Goal: Transaction & Acquisition: Purchase product/service

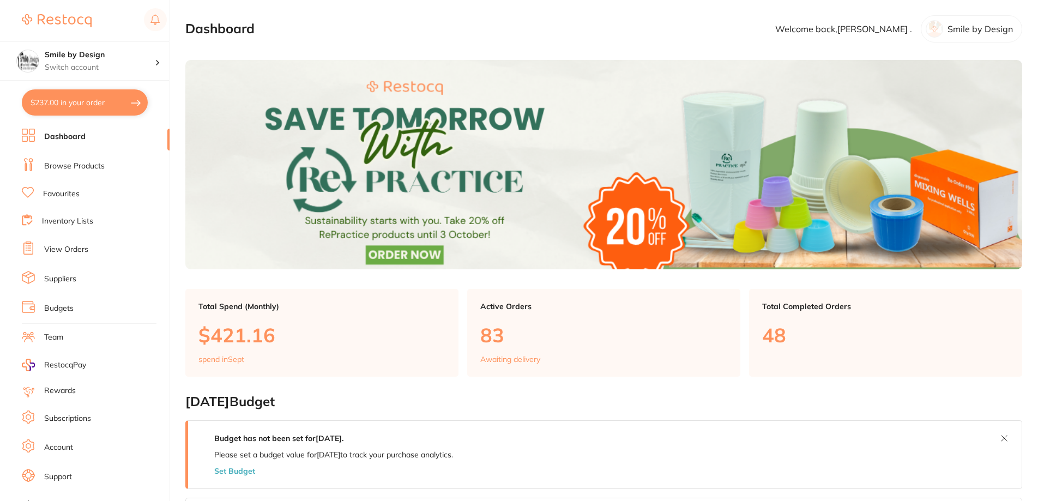
click at [75, 69] on p "Switch account" at bounding box center [100, 67] width 110 height 11
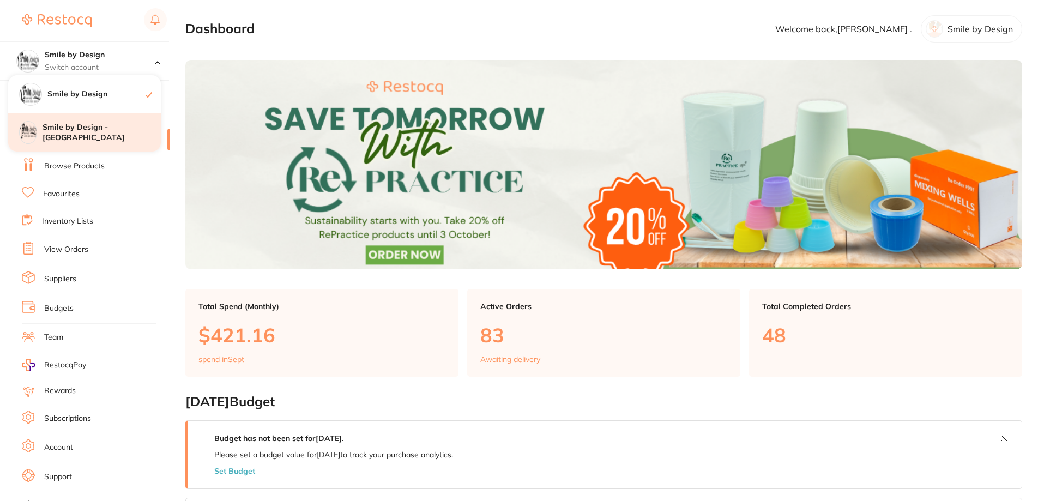
click at [89, 131] on h4 "Smile by Design - [GEOGRAPHIC_DATA]" at bounding box center [102, 132] width 118 height 21
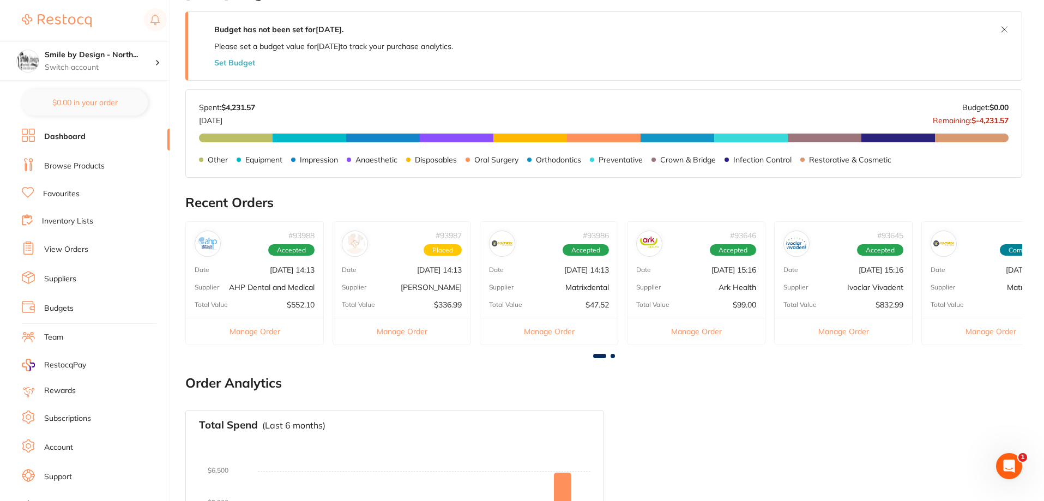
scroll to position [327, 0]
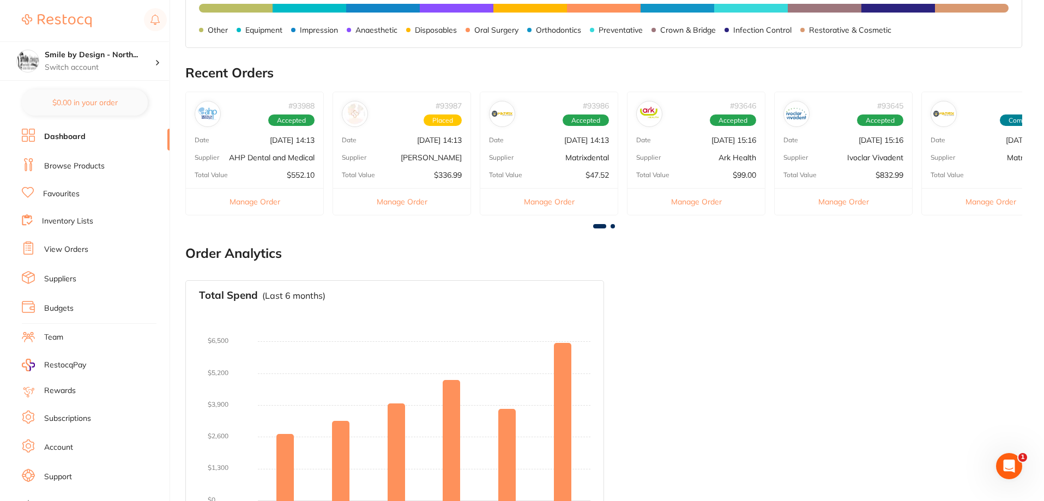
click at [74, 167] on link "Browse Products" at bounding box center [74, 166] width 61 height 11
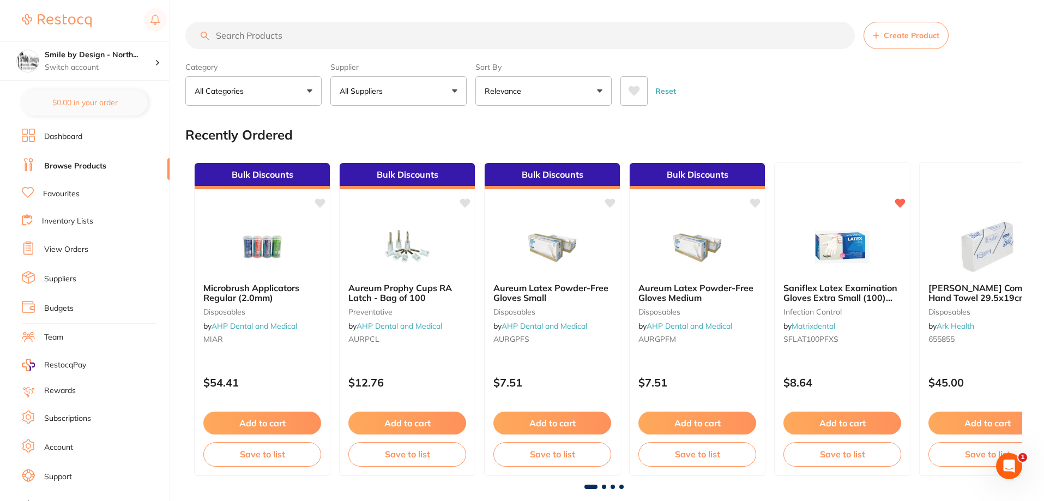
click at [56, 250] on link "View Orders" at bounding box center [66, 249] width 44 height 11
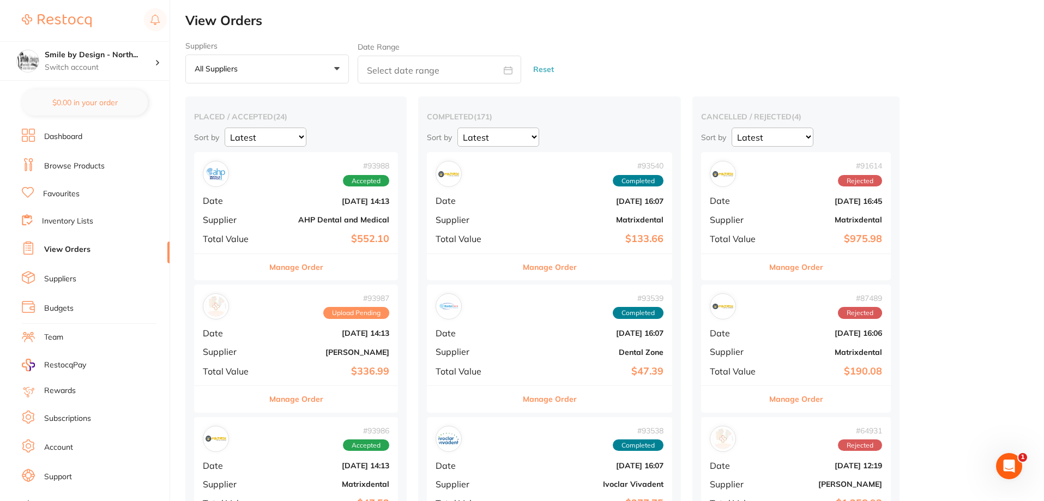
click at [314, 68] on button "All suppliers +0" at bounding box center [267, 69] width 164 height 29
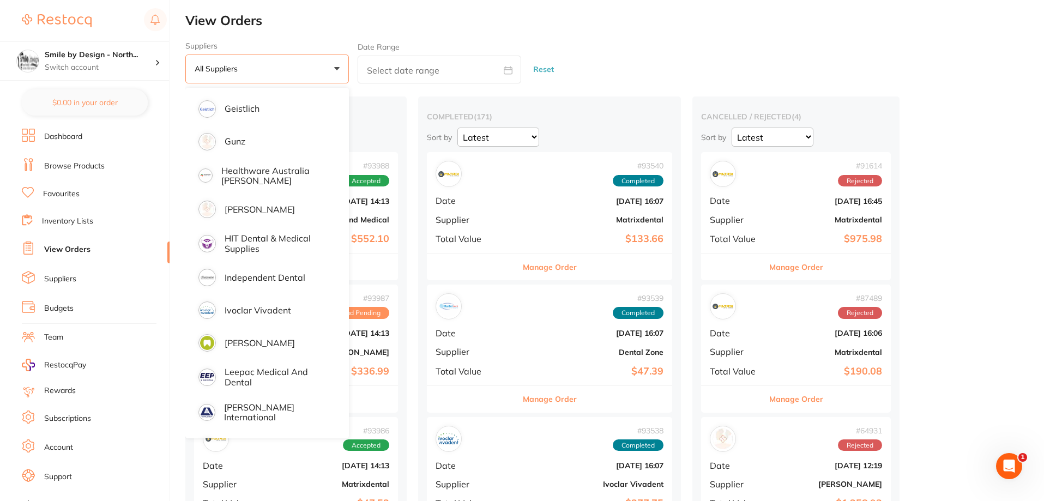
scroll to position [545, 0]
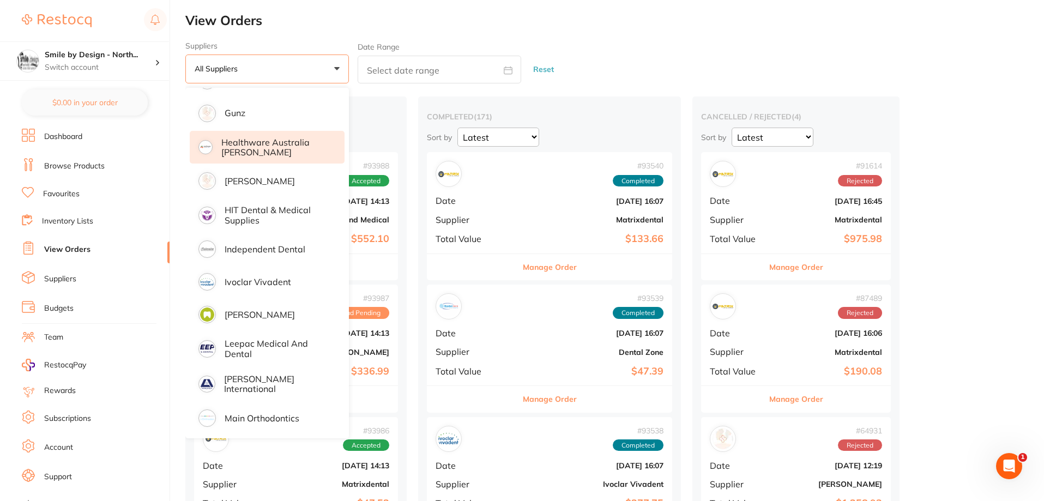
click at [281, 143] on p "Healthware Australia [PERSON_NAME]" at bounding box center [275, 147] width 108 height 20
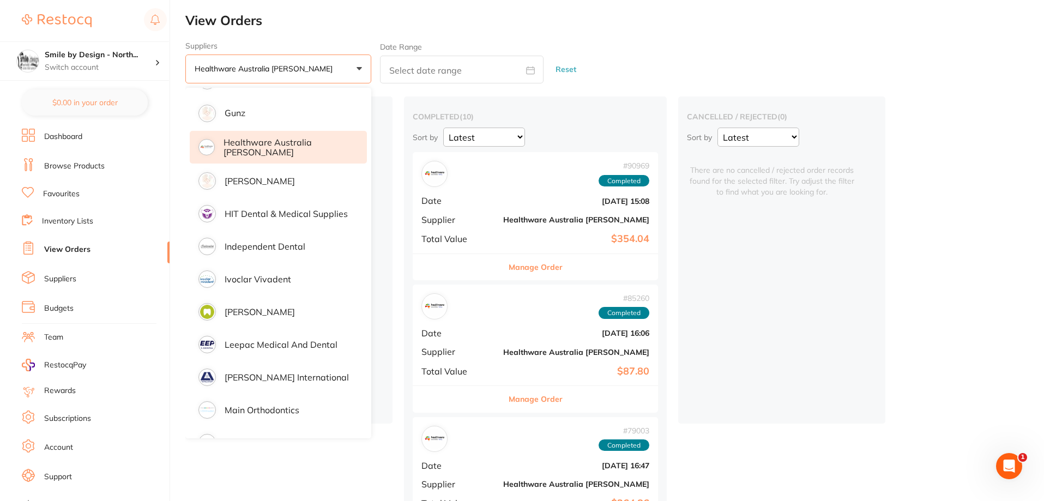
click at [533, 231] on div "# 90969 Completed Date Aug 21 2025, 15:08 Supplier Healthware Australia Ridley …" at bounding box center [535, 202] width 245 height 101
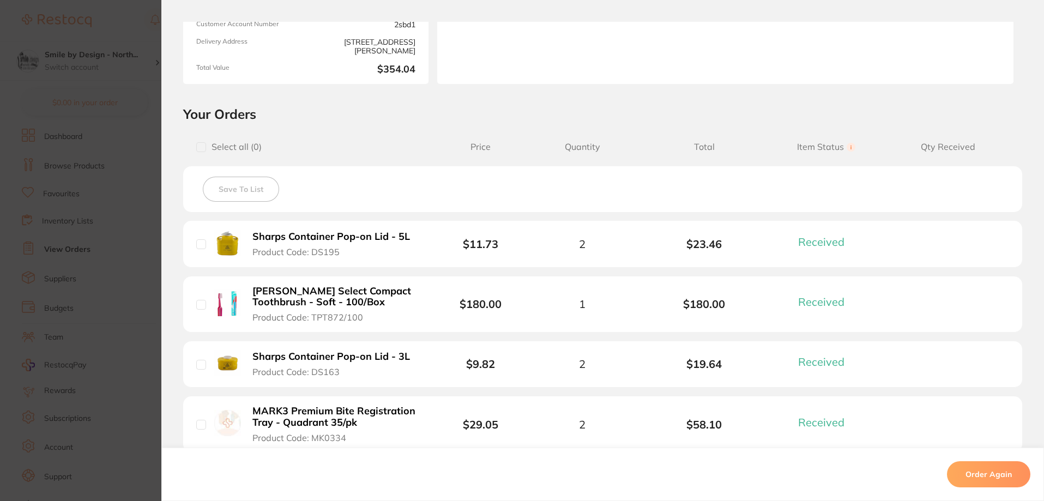
scroll to position [55, 0]
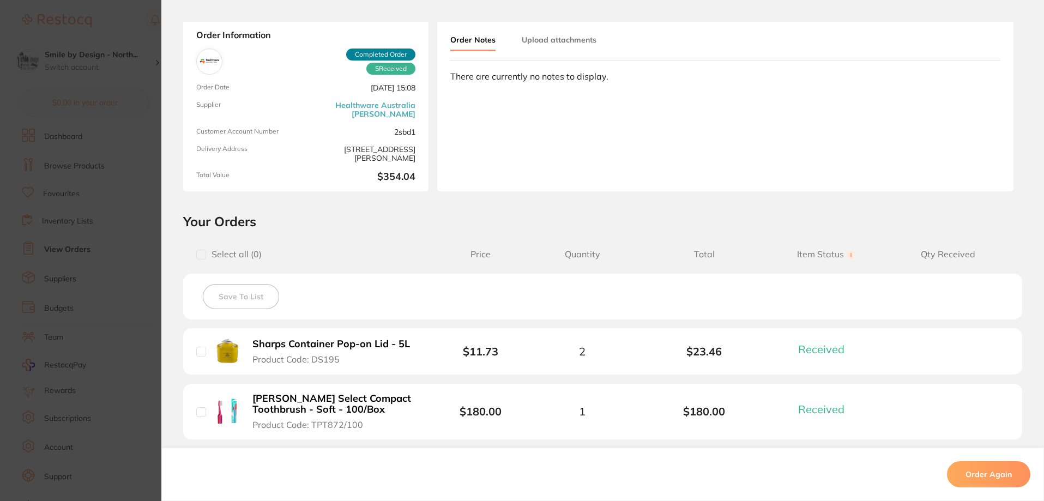
click at [371, 111] on link "Healthware Australia [PERSON_NAME]" at bounding box center [362, 109] width 105 height 17
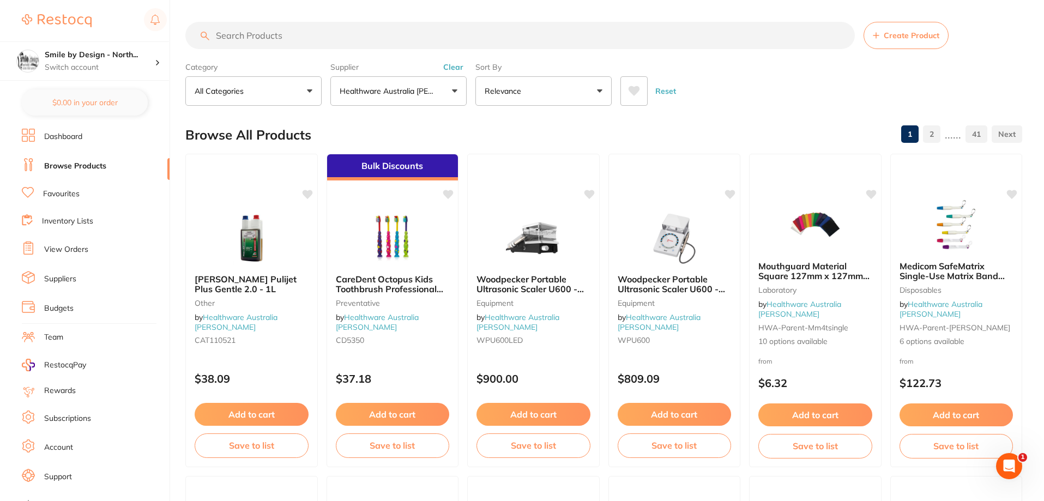
click at [61, 276] on link "Suppliers" at bounding box center [60, 279] width 32 height 11
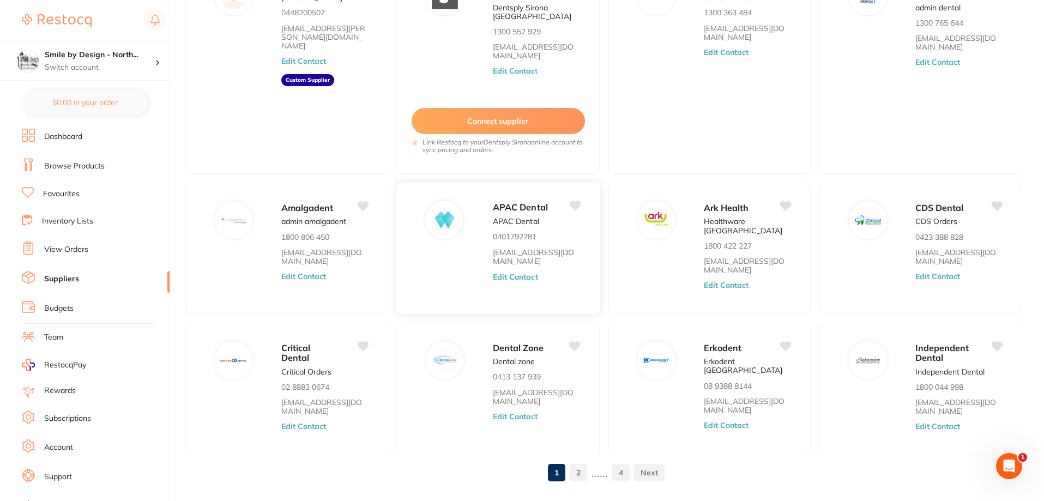
scroll to position [153, 0]
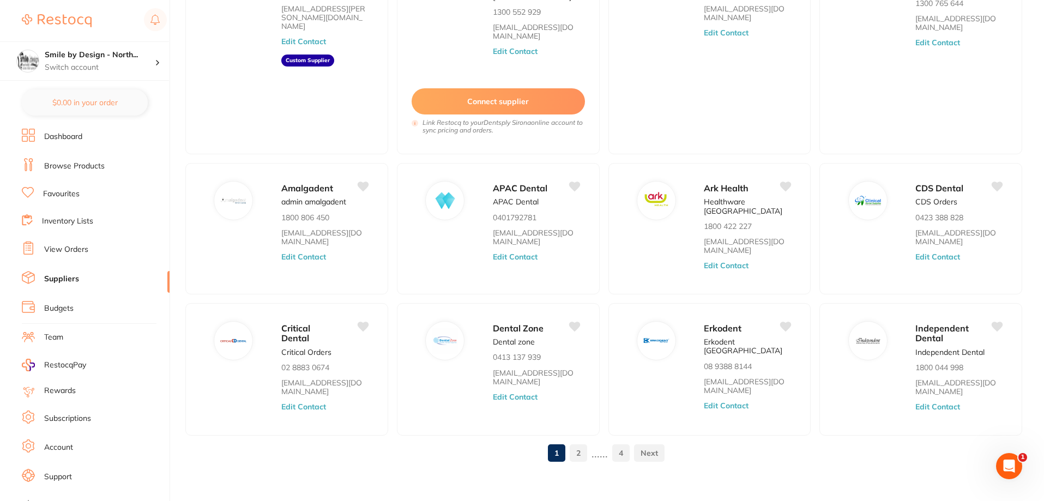
click at [579, 442] on link "2" at bounding box center [578, 453] width 17 height 22
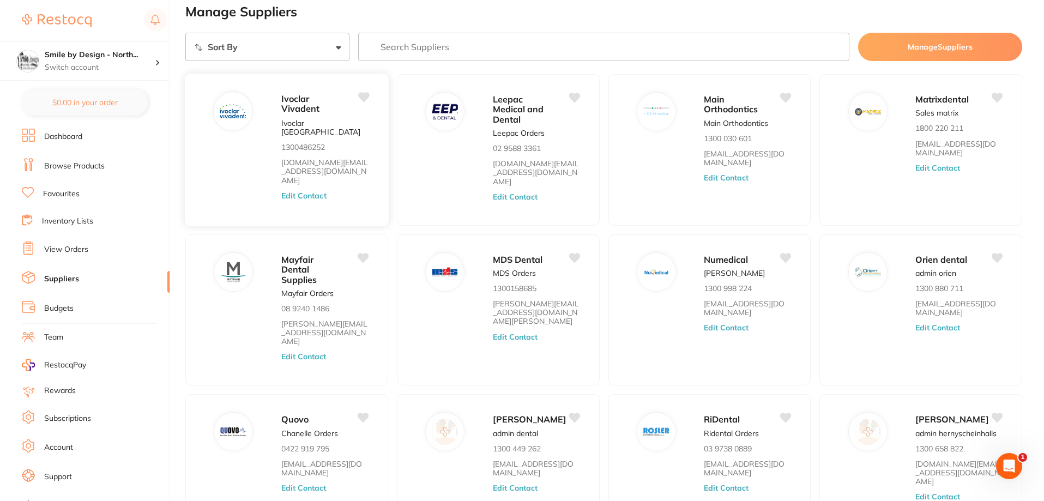
scroll to position [0, 0]
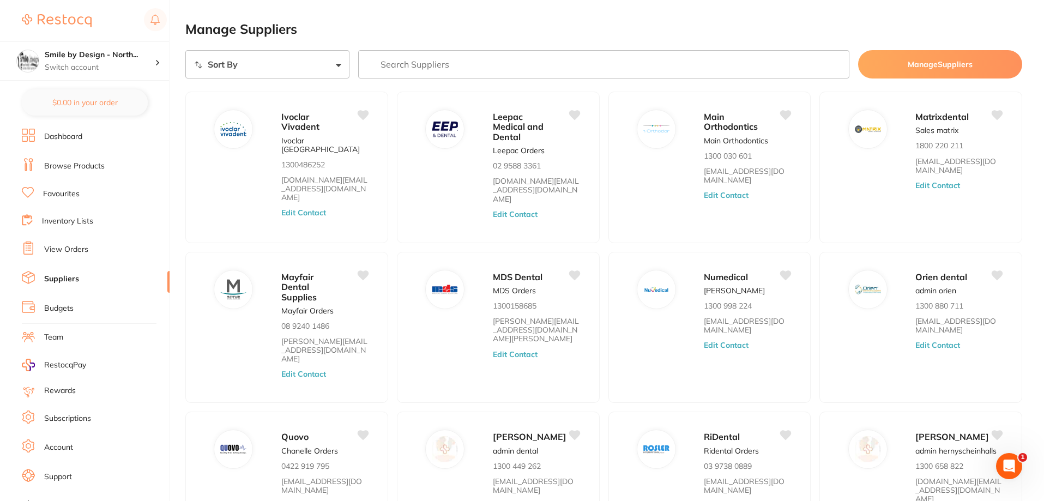
click at [421, 62] on input "search" at bounding box center [604, 64] width 492 height 28
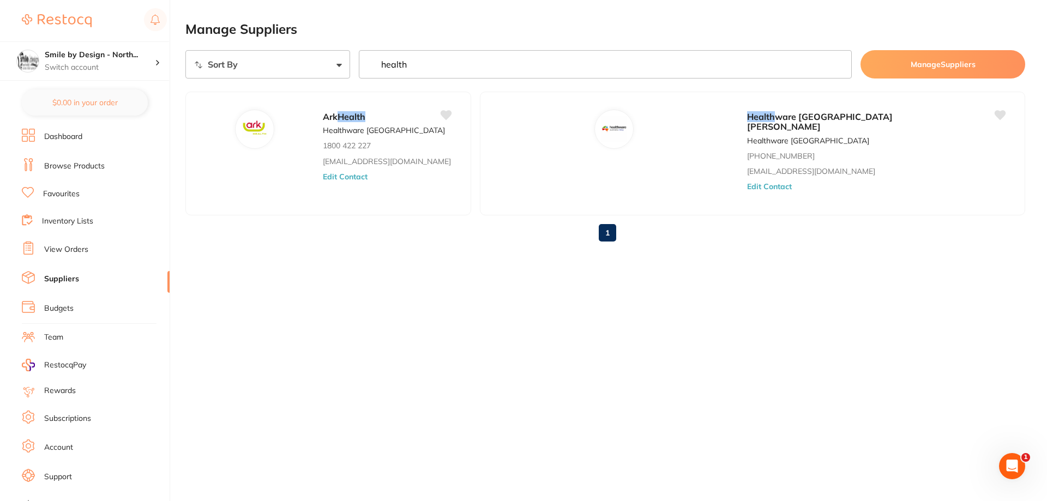
type input "health"
click at [77, 249] on link "View Orders" at bounding box center [66, 249] width 44 height 11
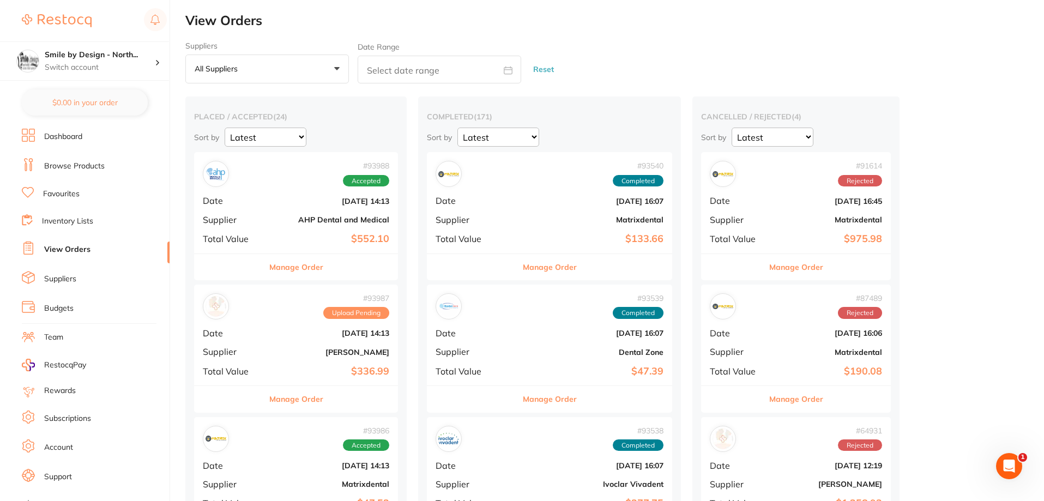
click at [279, 64] on button "All suppliers +0" at bounding box center [267, 69] width 164 height 29
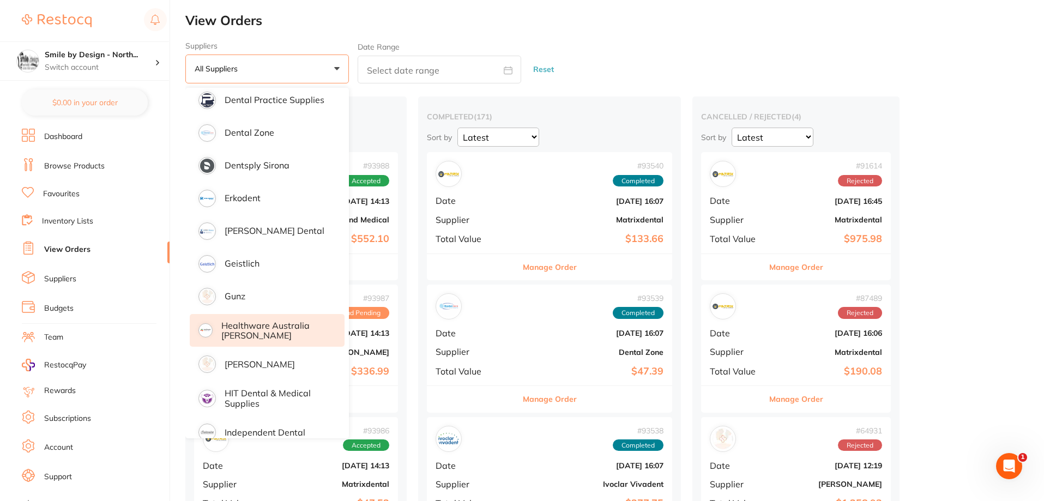
scroll to position [382, 0]
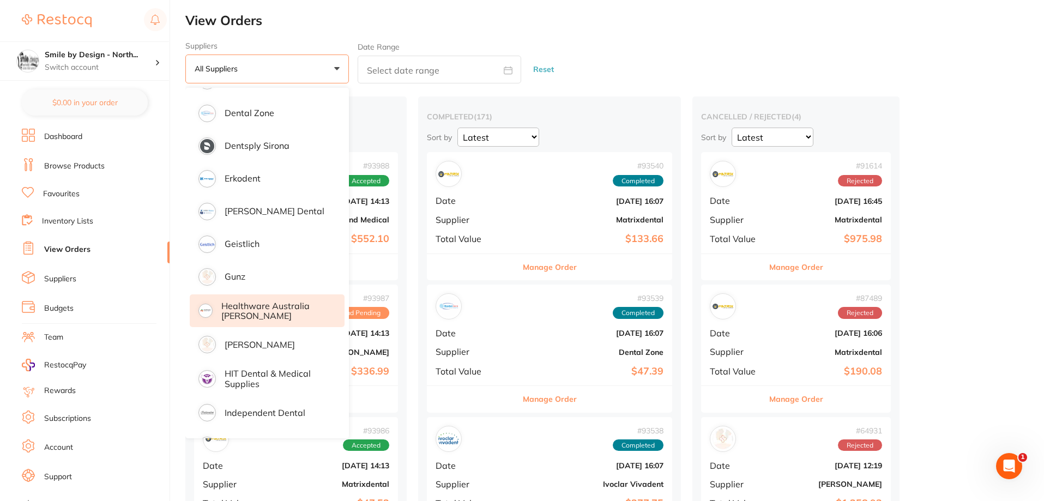
click at [290, 312] on p "Healthware Australia [PERSON_NAME]" at bounding box center [275, 311] width 108 height 20
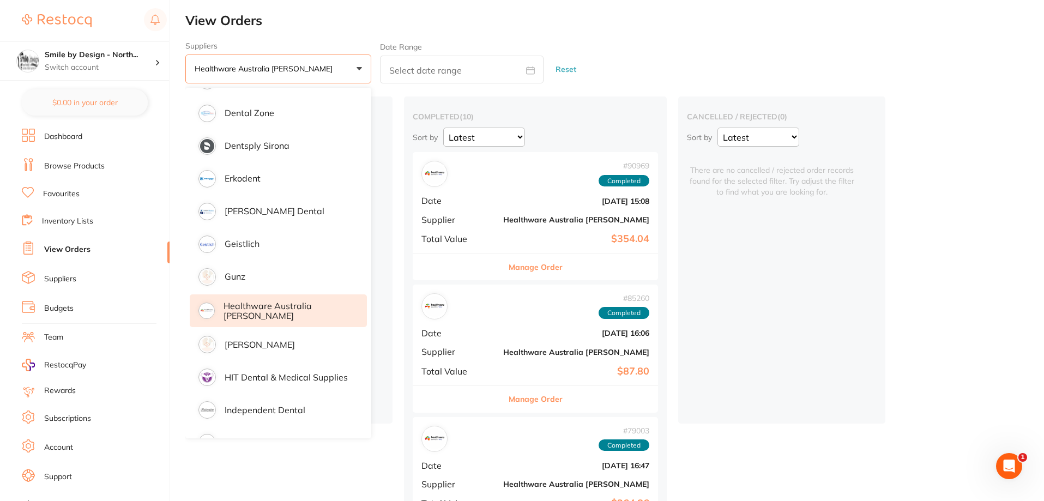
click at [503, 220] on b "Healthware Australia [PERSON_NAME]" at bounding box center [576, 219] width 146 height 9
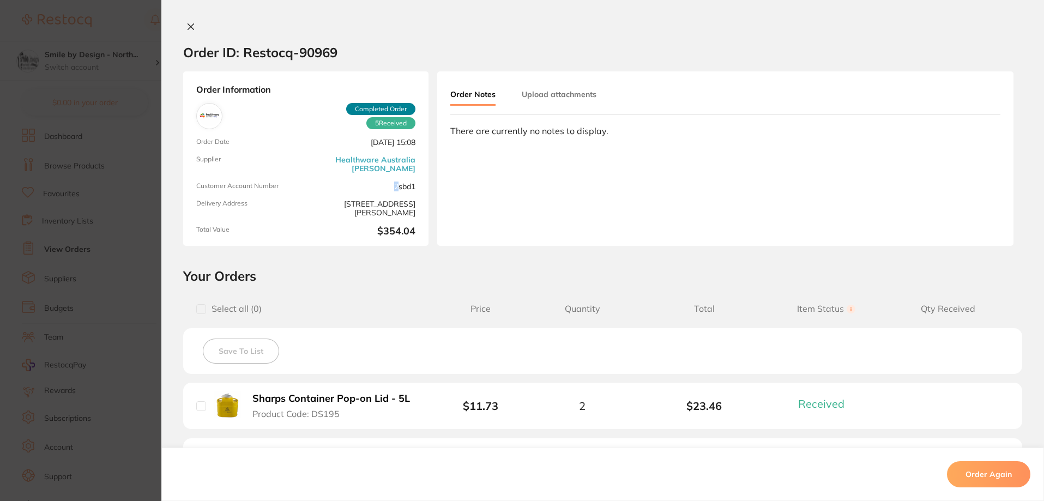
click at [396, 187] on span "2sbd1" at bounding box center [362, 186] width 105 height 9
click at [398, 184] on span "2sbd1" at bounding box center [362, 186] width 105 height 9
drag, startPoint x: 299, startPoint y: 49, endPoint x: 330, endPoint y: 55, distance: 32.3
click at [324, 53] on h2 "Order ID: Restocq- 90969" at bounding box center [260, 52] width 154 height 16
click at [342, 57] on section "Order ID: Restocq- 90969" at bounding box center [602, 52] width 883 height 38
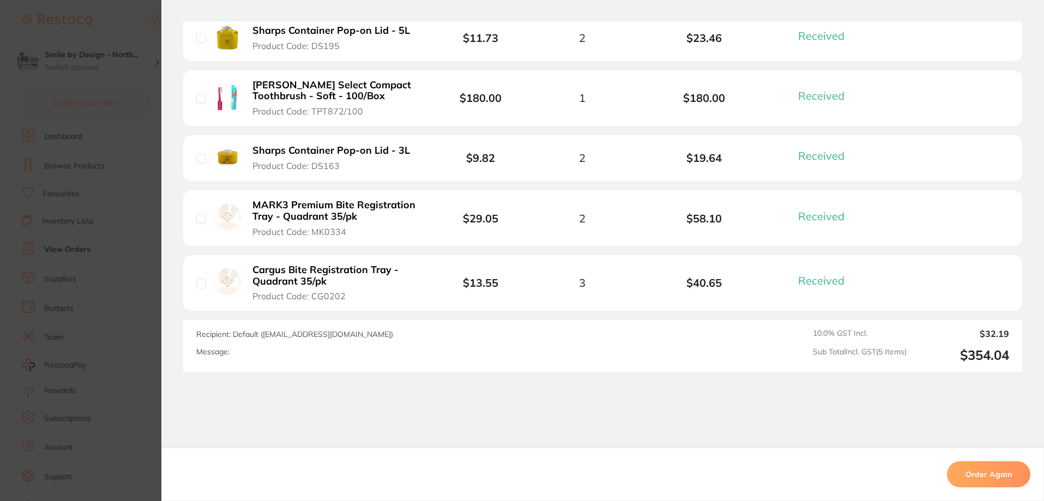
scroll to position [292, 0]
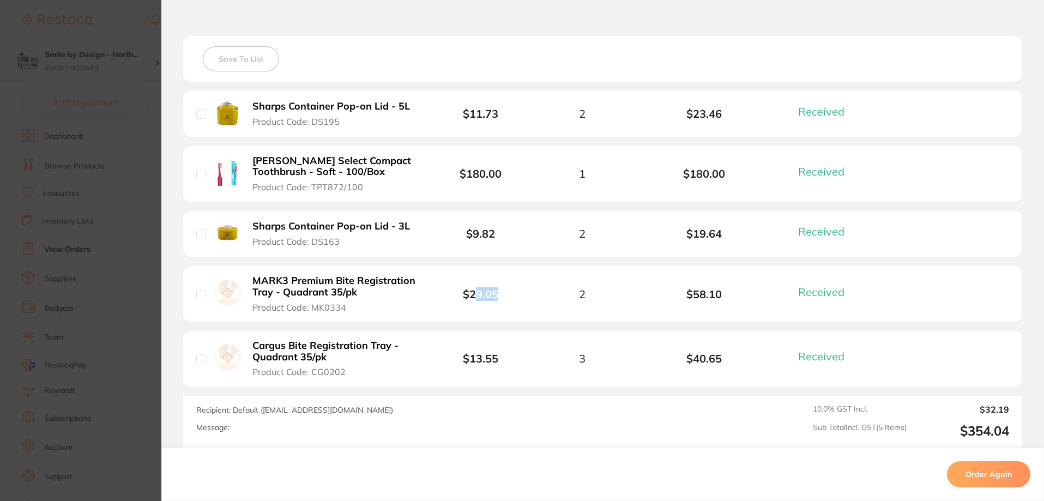
drag, startPoint x: 512, startPoint y: 294, endPoint x: 472, endPoint y: 298, distance: 40.5
click at [471, 299] on span "$29.05" at bounding box center [480, 294] width 81 height 13
click at [514, 297] on span "$29.05" at bounding box center [480, 294] width 81 height 13
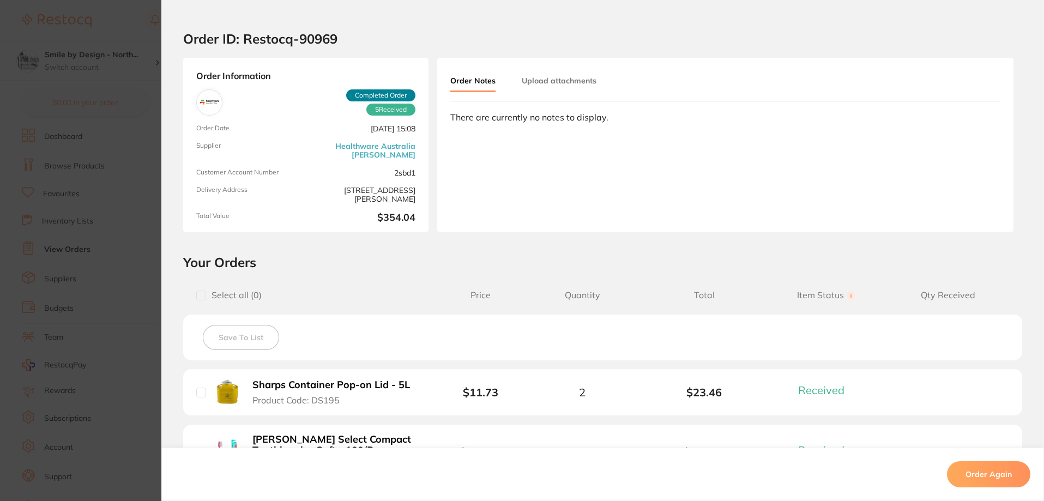
scroll to position [0, 0]
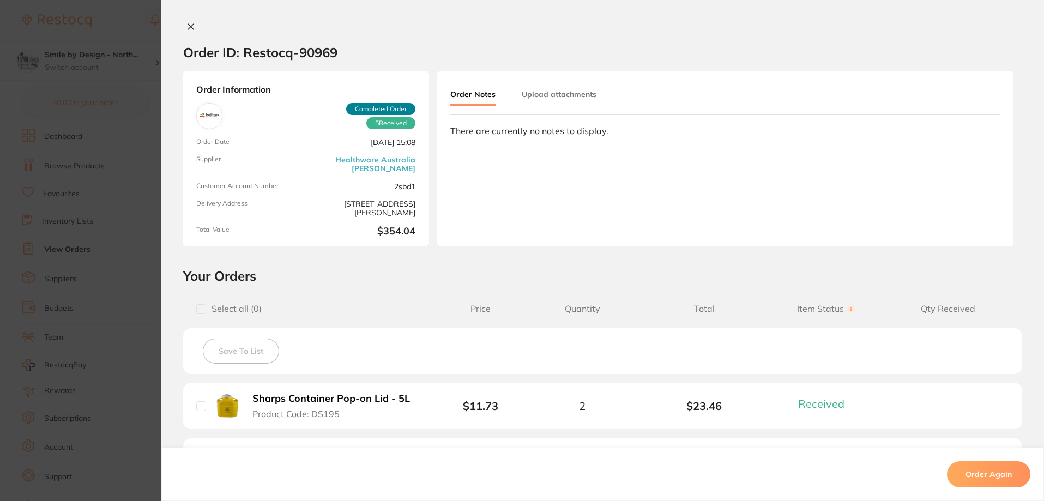
click at [187, 27] on icon at bounding box center [191, 26] width 9 height 9
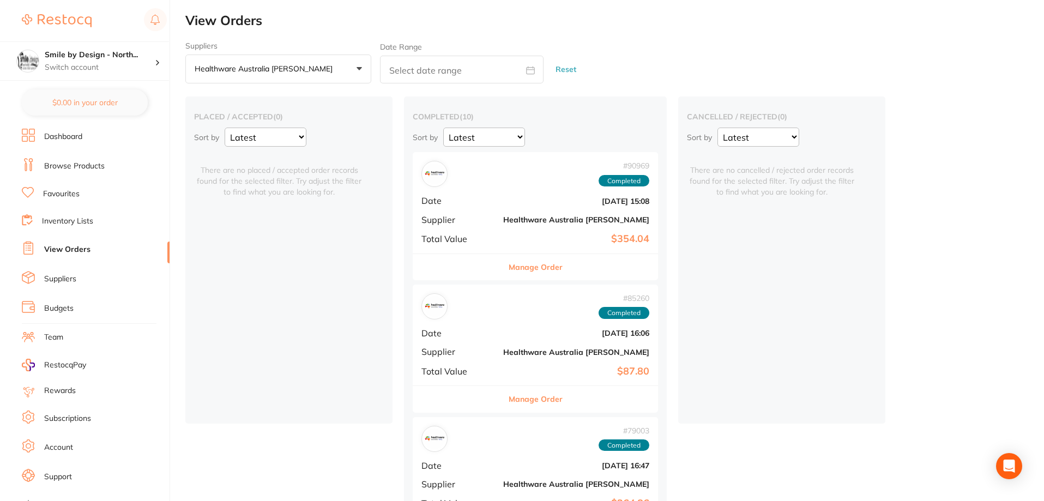
click at [297, 71] on p "Healthware Australia [PERSON_NAME]" at bounding box center [266, 69] width 142 height 10
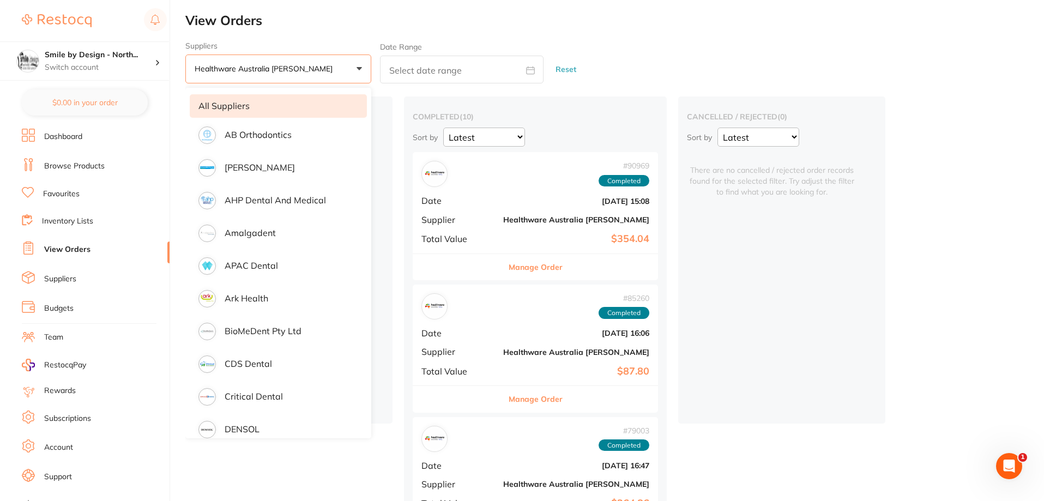
click at [247, 111] on li "All suppliers" at bounding box center [278, 105] width 177 height 23
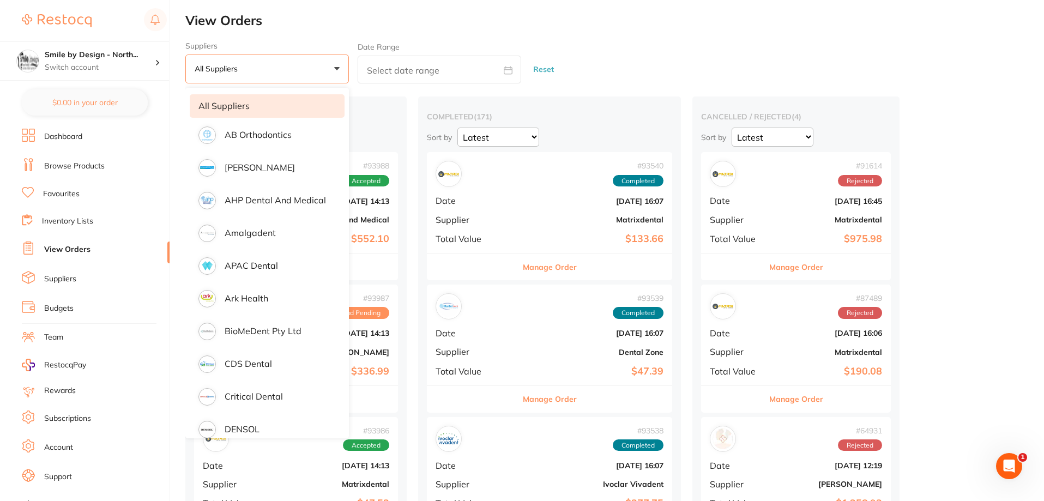
click at [598, 22] on h2 "View Orders" at bounding box center [614, 20] width 859 height 15
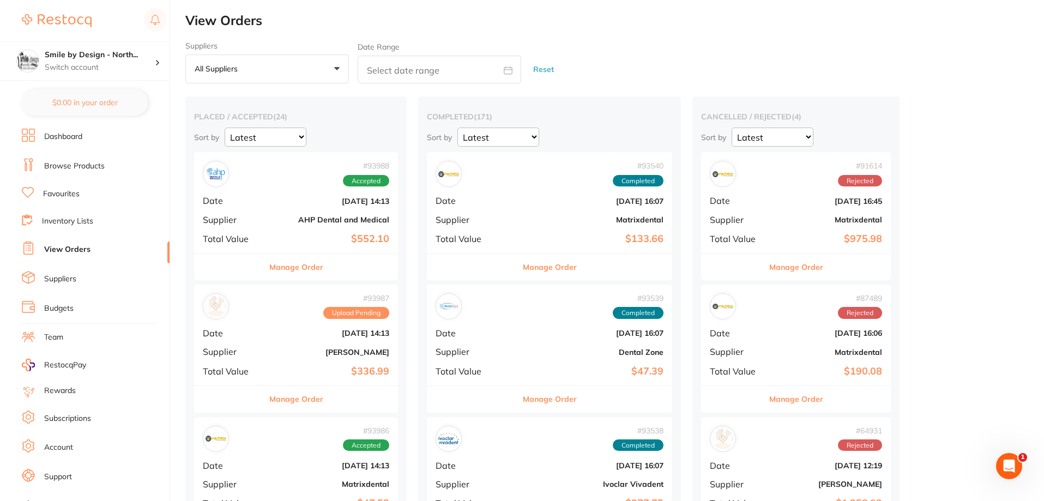
click at [338, 223] on b "AHP Dental and Medical" at bounding box center [330, 219] width 118 height 9
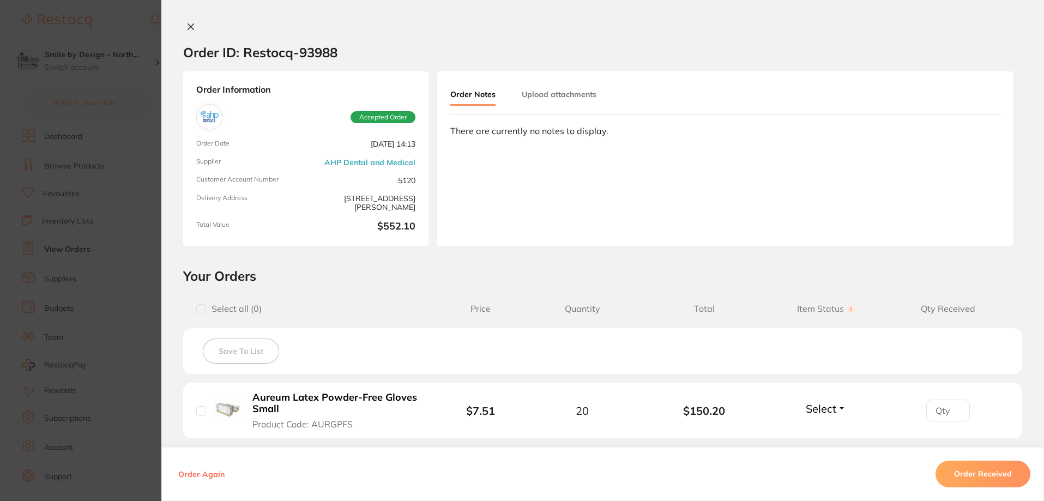
click at [188, 27] on icon at bounding box center [191, 27] width 6 height 6
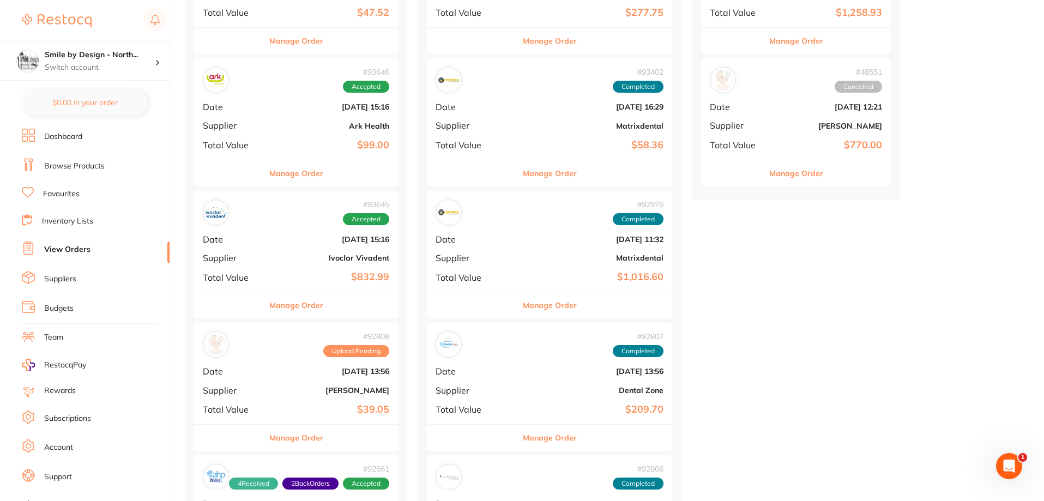
click at [312, 474] on div "# 92661 4 Received 2 Back Orders Accepted" at bounding box center [309, 477] width 160 height 25
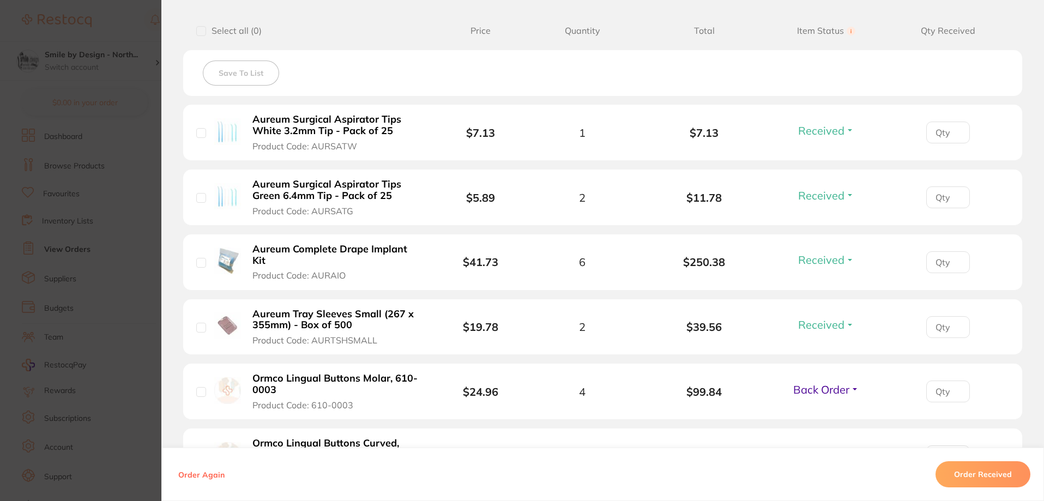
scroll to position [436, 0]
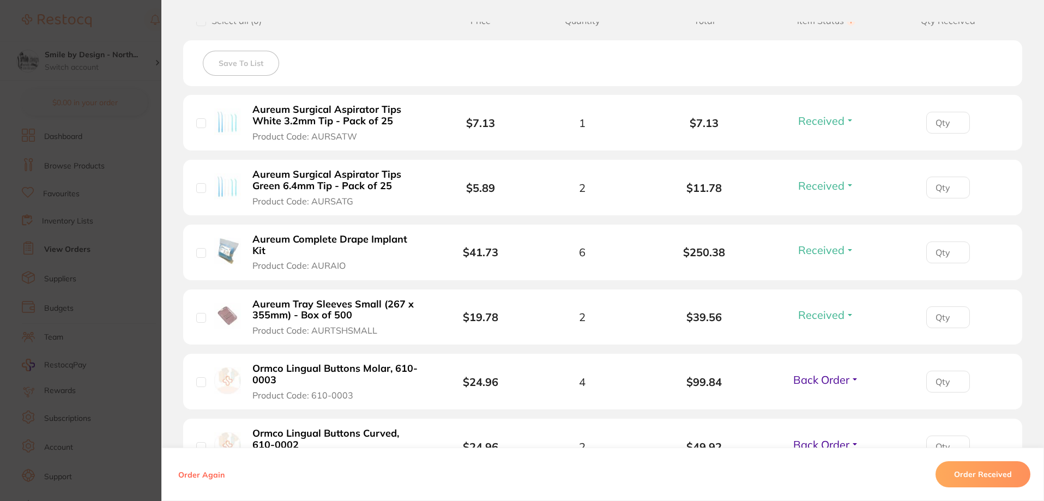
click at [823, 381] on span "Back Order" at bounding box center [821, 380] width 56 height 14
click at [820, 406] on span "Received" at bounding box center [827, 403] width 28 height 8
click at [821, 441] on span "Back Order" at bounding box center [821, 445] width 56 height 14
click at [816, 444] on span "Back Order" at bounding box center [821, 445] width 56 height 14
click at [817, 467] on div "Order Again Order Received" at bounding box center [602, 474] width 883 height 53
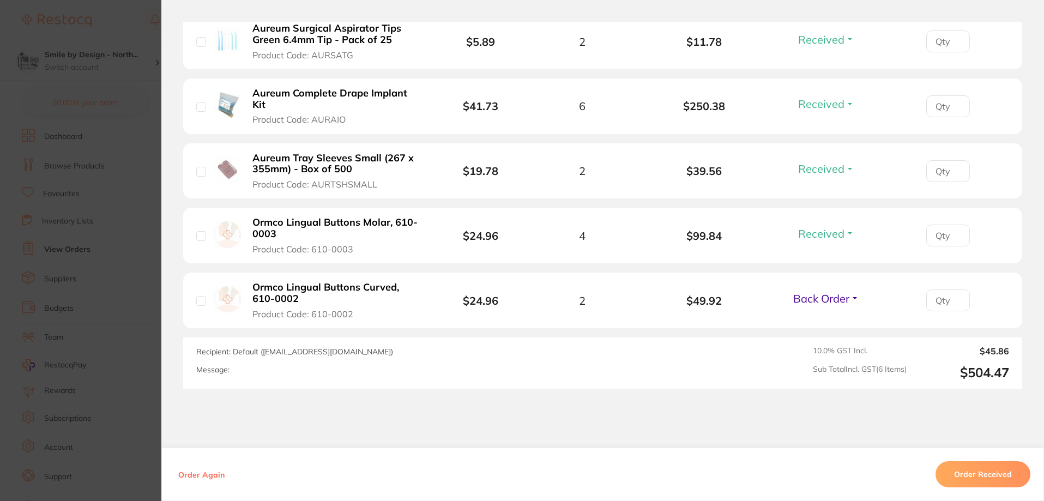
scroll to position [600, 0]
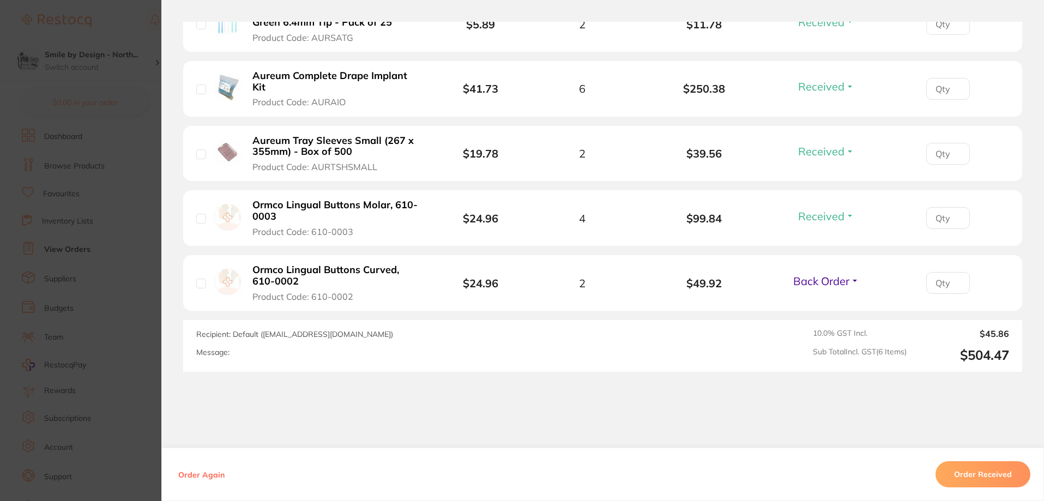
click at [826, 281] on span "Back Order" at bounding box center [821, 281] width 56 height 14
click at [825, 305] on span "Received" at bounding box center [827, 304] width 28 height 8
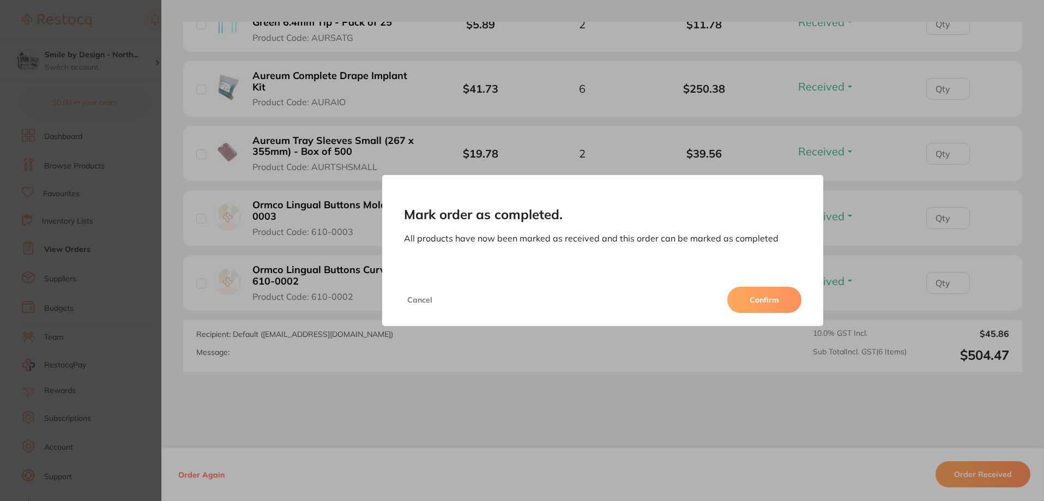
click at [735, 301] on button "Confirm" at bounding box center [765, 300] width 74 height 26
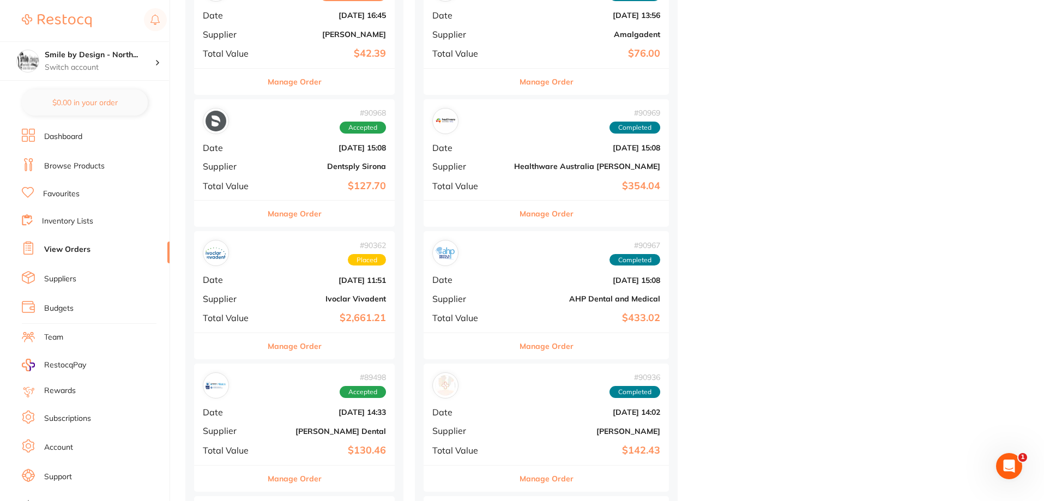
scroll to position [1145, 0]
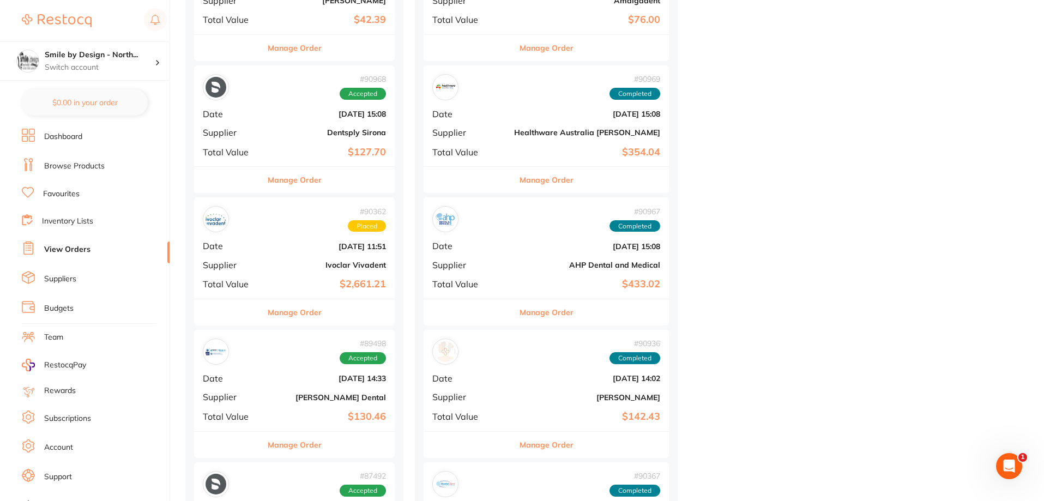
click at [552, 127] on div "# 90969 Completed Date Aug 21 2025, 15:08 Supplier Healthware Australia Ridley …" at bounding box center [546, 115] width 245 height 101
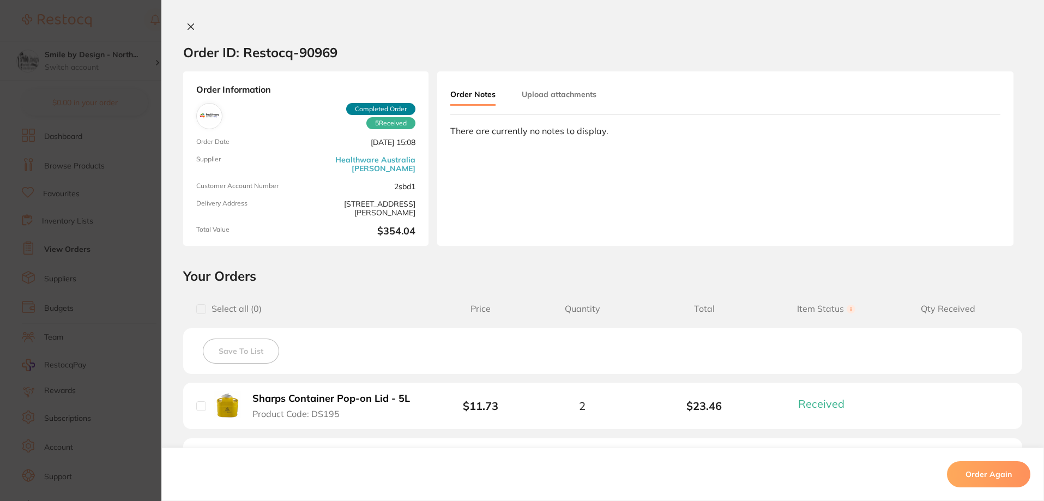
click at [187, 26] on icon at bounding box center [191, 26] width 9 height 9
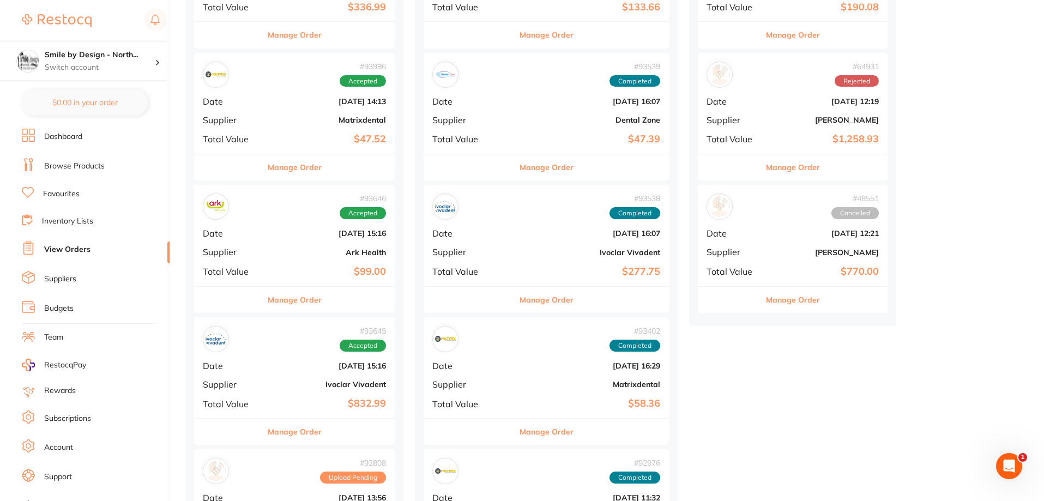
scroll to position [327, 0]
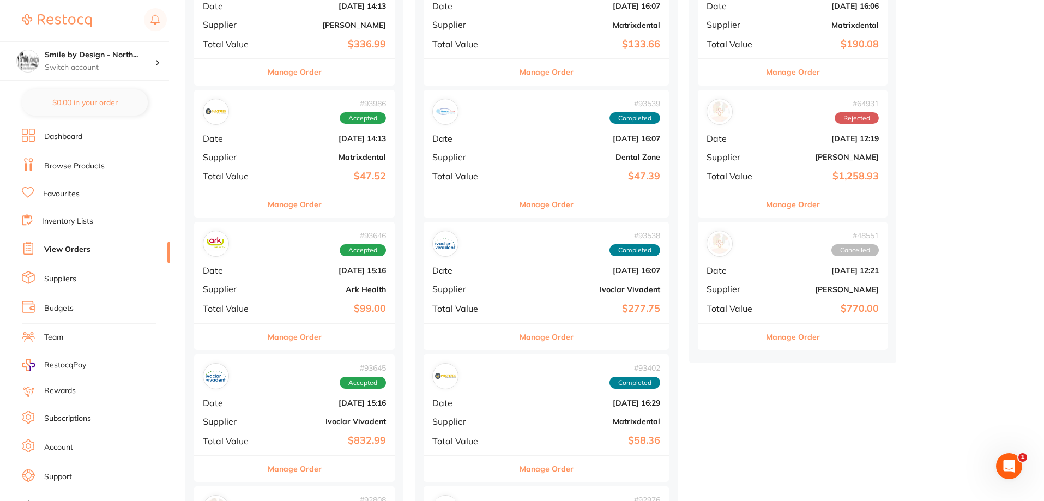
click at [322, 167] on div "# 93986 Accepted Date Sept 17 2025, 14:13 Supplier Matrixdental Total Value $47…" at bounding box center [294, 140] width 201 height 101
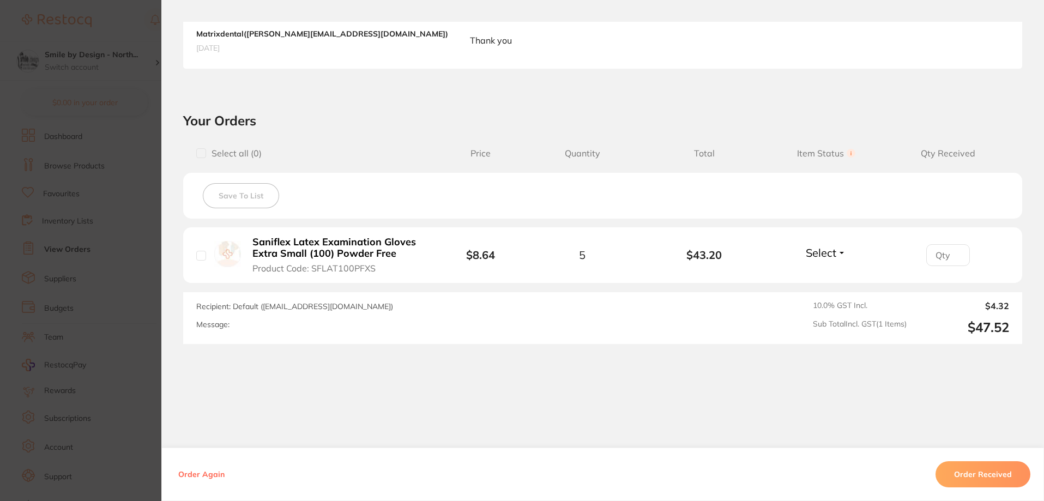
scroll to position [297, 0]
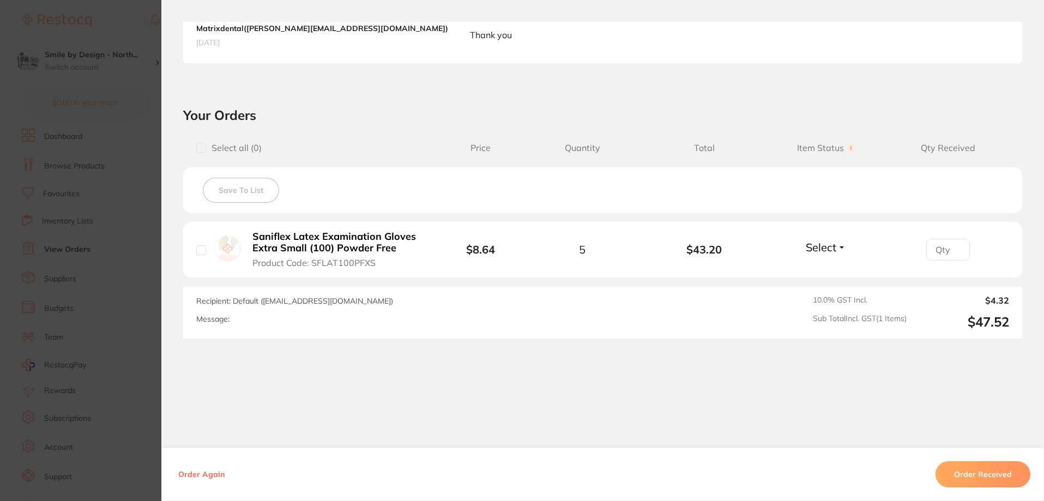
click at [966, 479] on button "Order Received" at bounding box center [983, 474] width 95 height 26
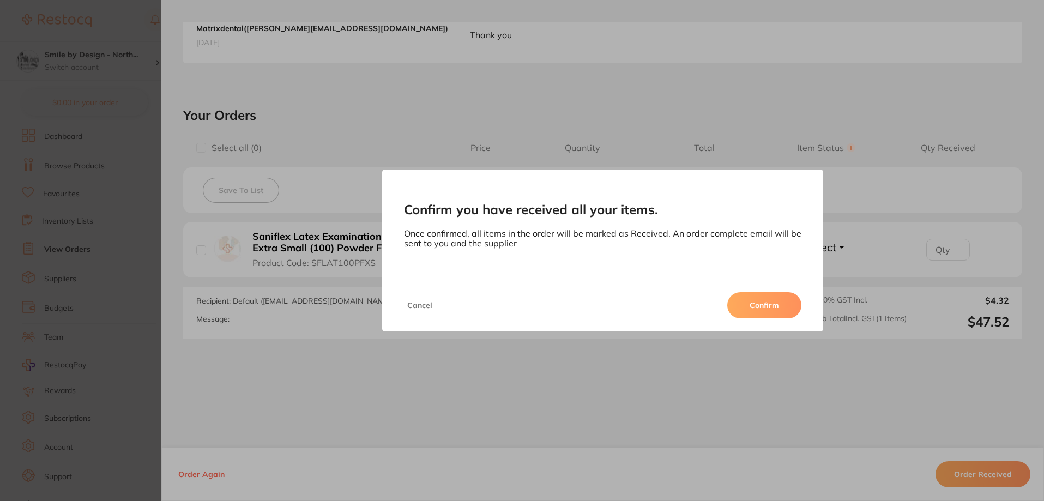
click at [742, 306] on button "Confirm" at bounding box center [765, 305] width 74 height 26
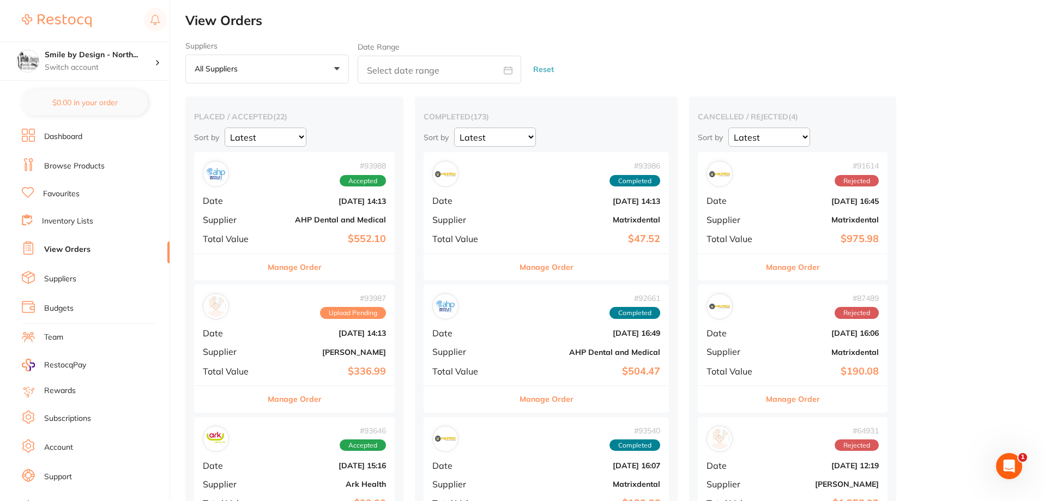
click at [56, 224] on link "Inventory Lists" at bounding box center [67, 221] width 51 height 11
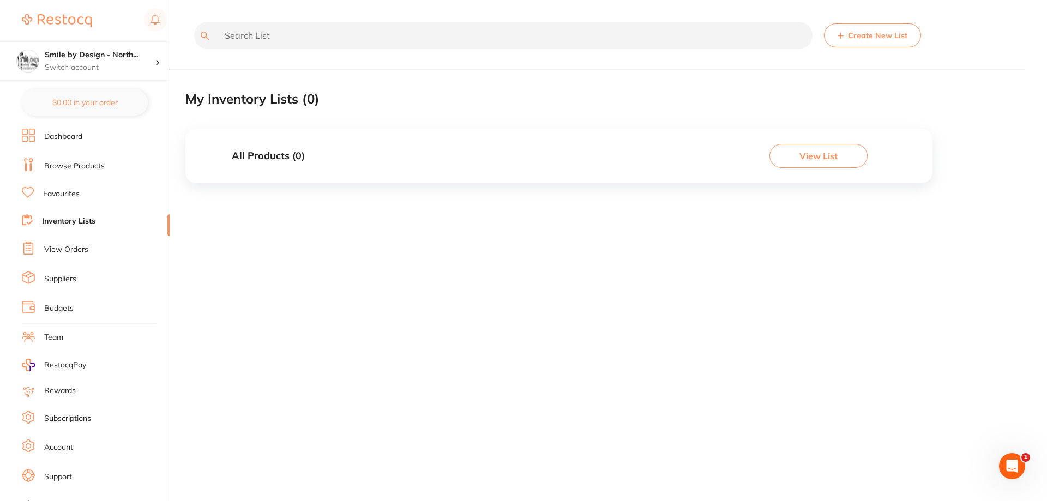
click at [83, 165] on link "Browse Products" at bounding box center [74, 166] width 61 height 11
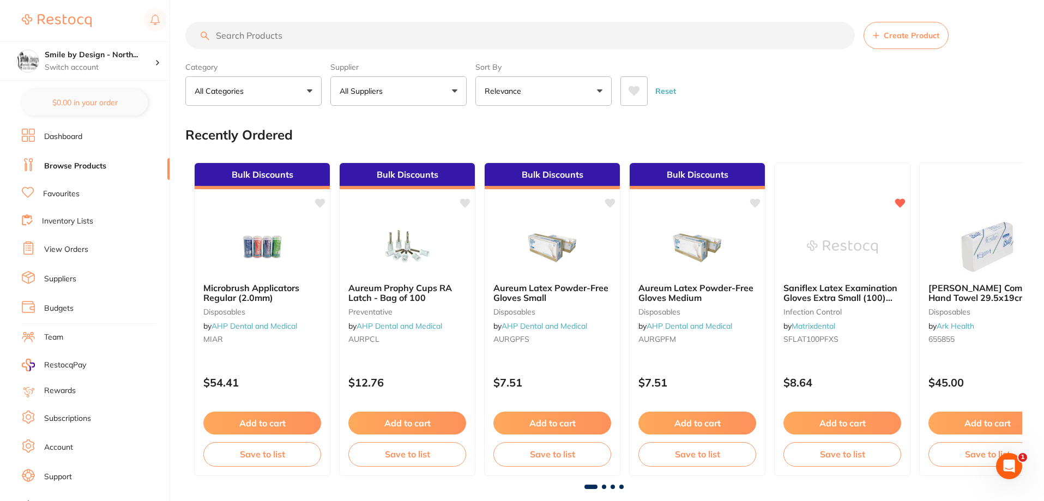
click at [257, 34] on input "search" at bounding box center [520, 35] width 670 height 27
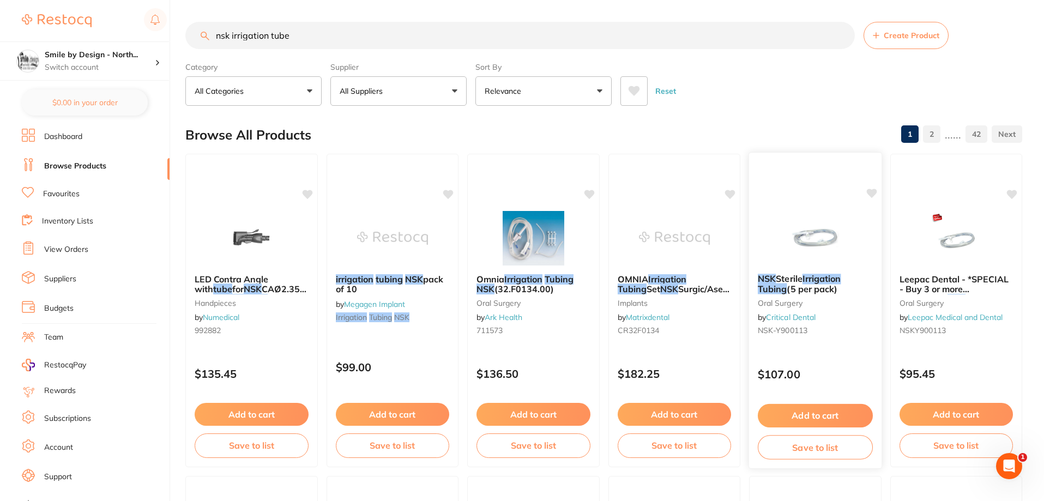
type input "nsk irrigation tube"
click at [809, 284] on span "(5 per pack)" at bounding box center [812, 289] width 51 height 11
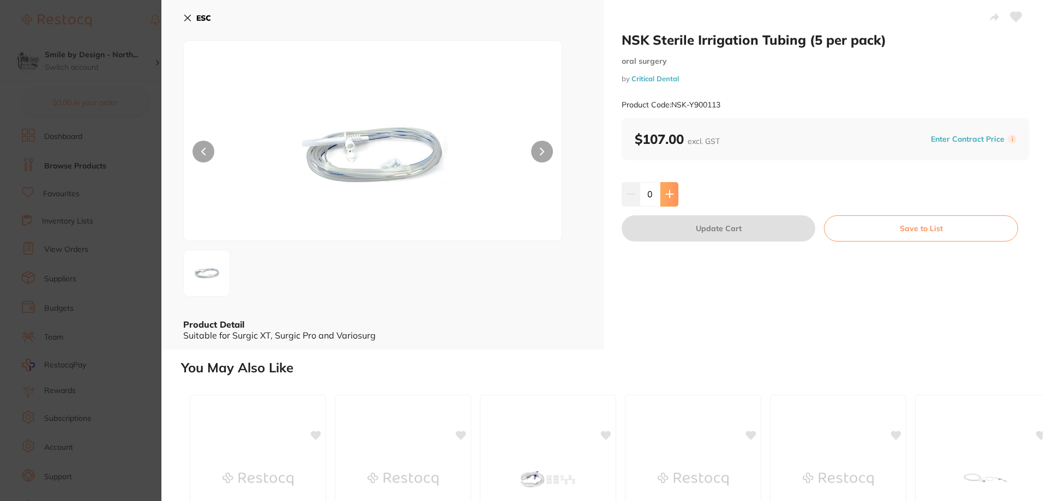
click at [666, 195] on icon at bounding box center [669, 194] width 7 height 7
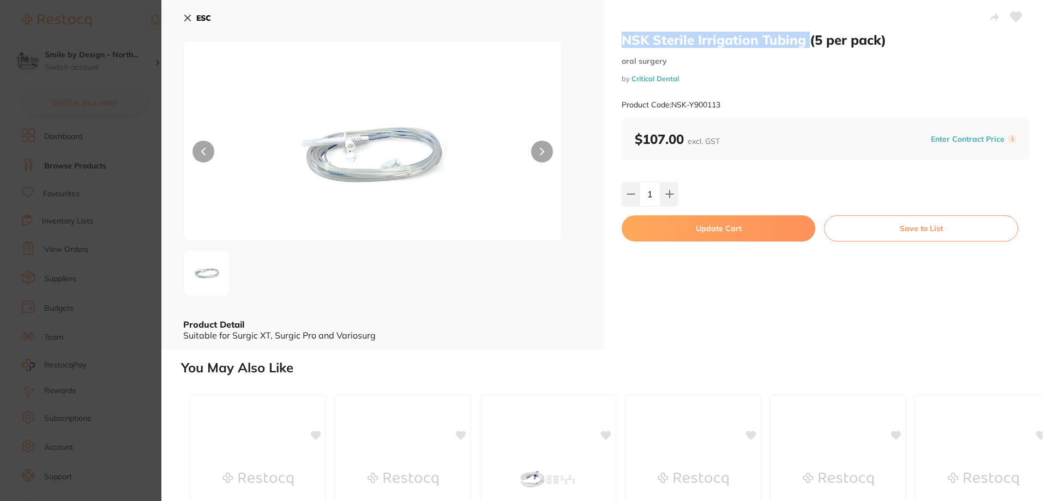
drag, startPoint x: 805, startPoint y: 45, endPoint x: 621, endPoint y: 45, distance: 184.3
click at [622, 45] on h2 "NSK Sterile Irrigation Tubing (5 per pack)" at bounding box center [826, 40] width 408 height 16
copy h2 "NSK Sterile Irrigation Tubing"
click at [754, 54] on div "NSK Sterile Irrigation Tubing (5 per pack) oral surgery by Critical Dental Prod…" at bounding box center [826, 75] width 408 height 86
click at [665, 194] on icon at bounding box center [669, 194] width 9 height 9
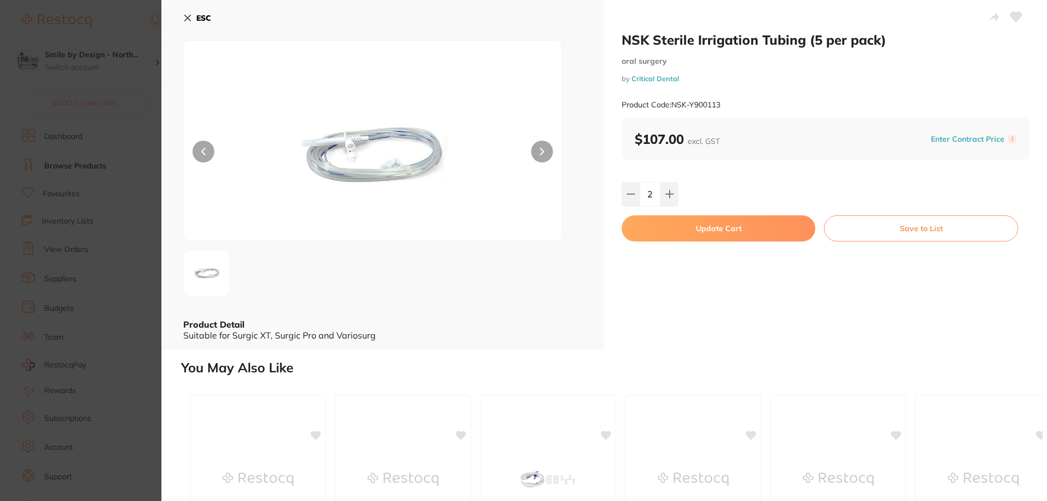
click at [633, 197] on icon at bounding box center [631, 194] width 9 height 9
type input "1"
click at [722, 230] on button "Update Cart" at bounding box center [719, 228] width 194 height 26
checkbox input "false"
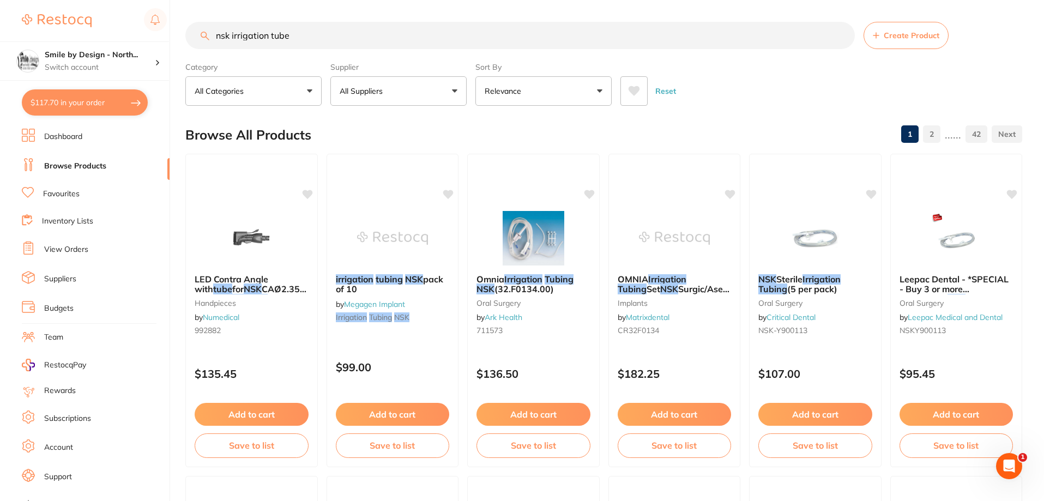
click at [68, 101] on button "$117.70 in your order" at bounding box center [85, 102] width 126 height 26
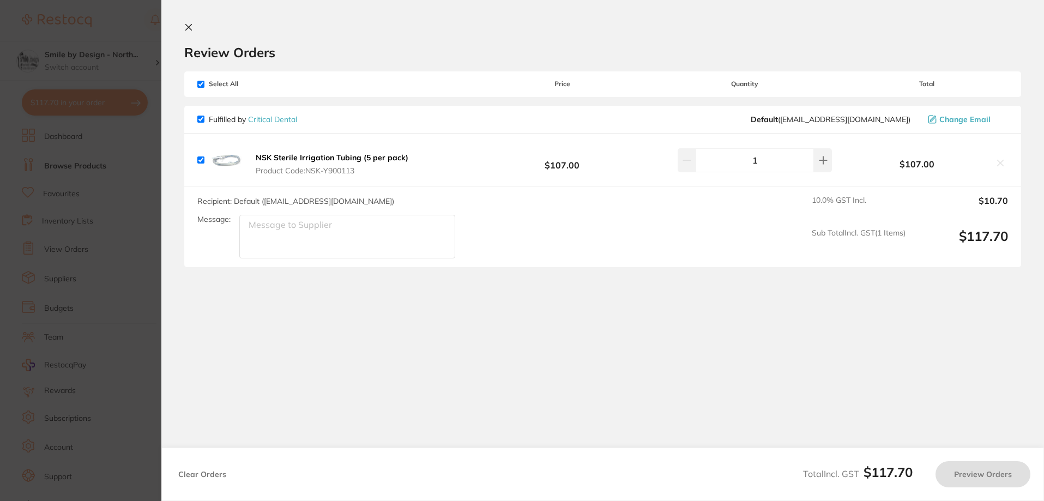
checkbox input "true"
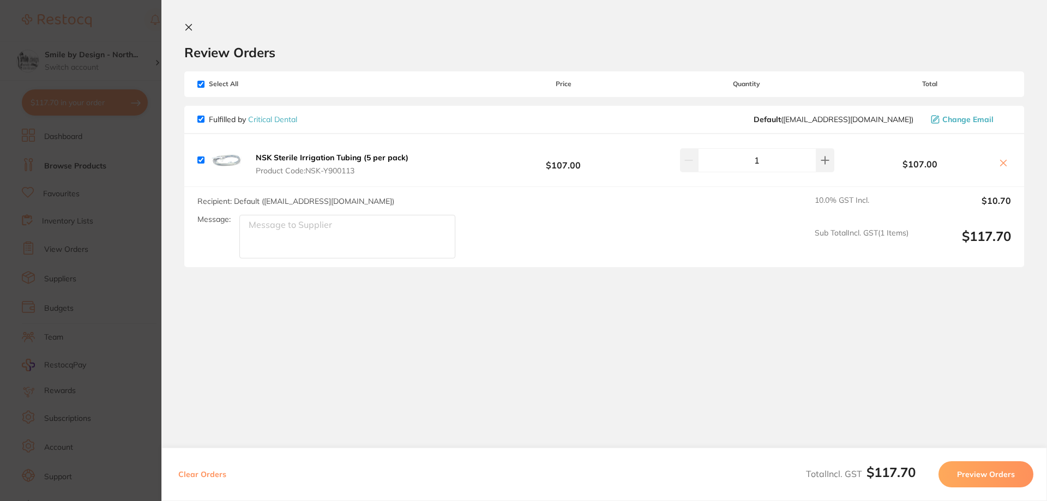
click at [1000, 166] on icon at bounding box center [1003, 163] width 9 height 9
checkbox input "false"
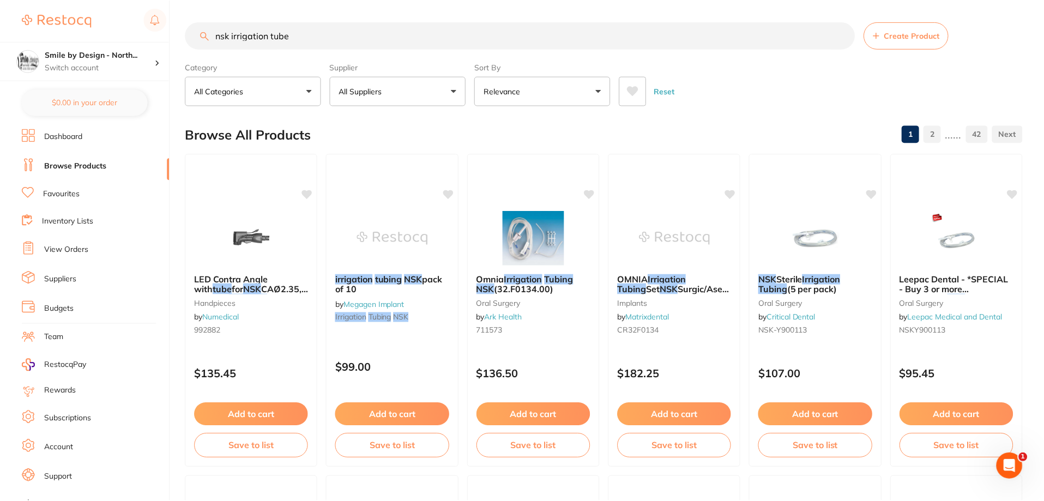
scroll to position [1, 0]
